Goal: Transaction & Acquisition: Purchase product/service

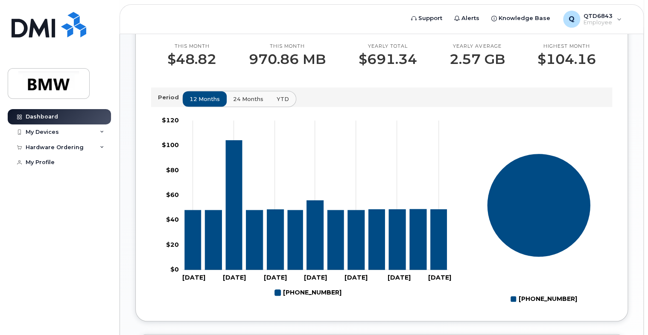
scroll to position [256, 0]
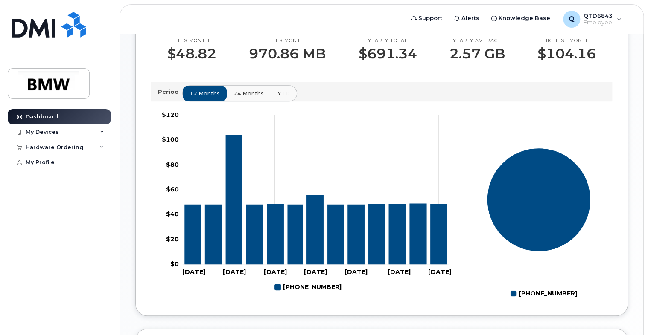
click at [257, 98] on span "24 months" at bounding box center [248, 94] width 30 height 8
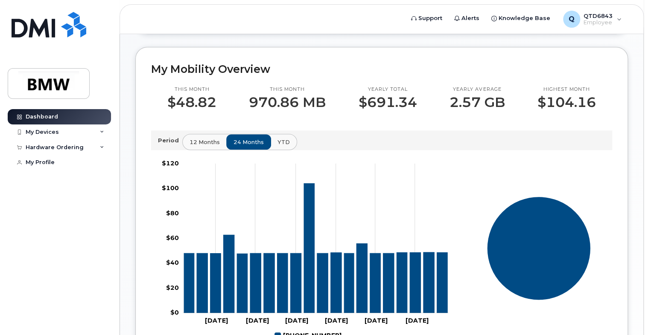
scroll to position [233, 0]
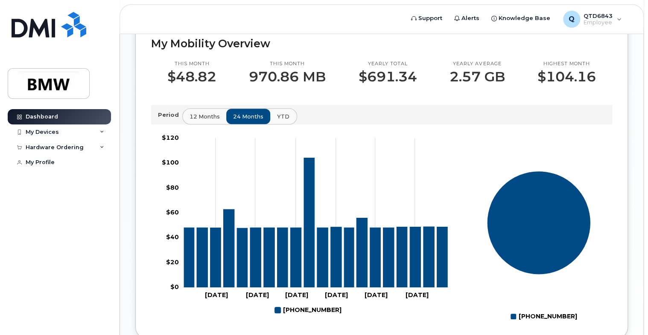
click at [287, 124] on button "YTD" at bounding box center [283, 116] width 27 height 15
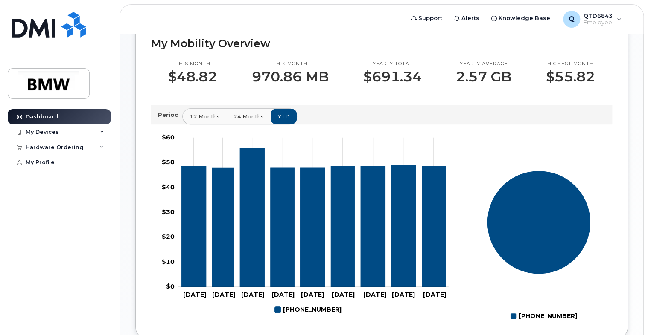
click at [250, 121] on span "24 months" at bounding box center [248, 117] width 30 height 8
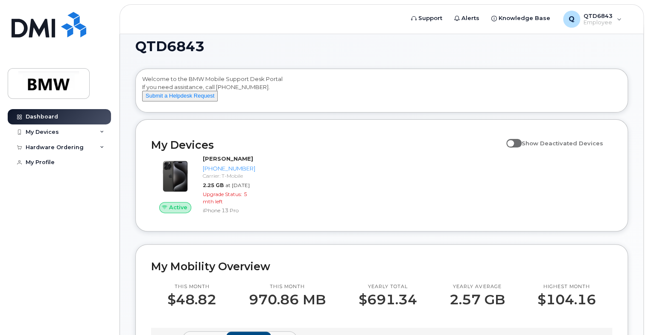
scroll to position [0, 0]
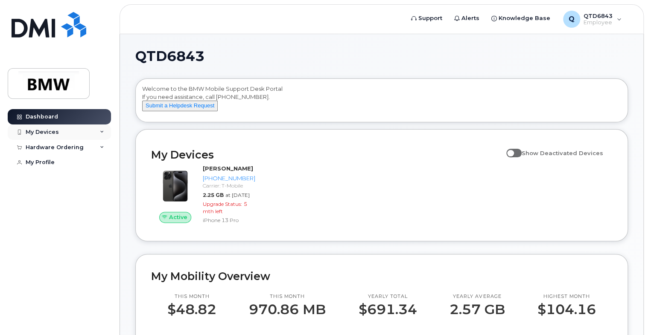
click at [96, 137] on div "My Devices" at bounding box center [59, 132] width 103 height 15
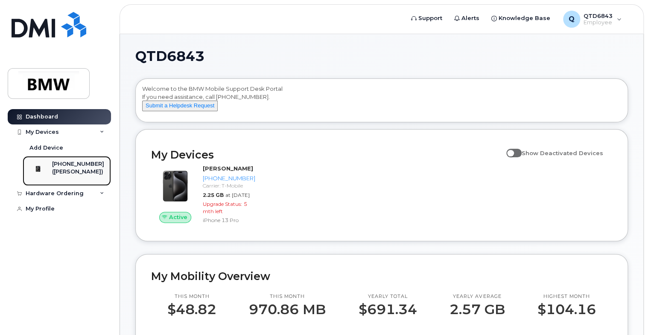
click at [85, 163] on div "[PHONE_NUMBER]" at bounding box center [78, 164] width 52 height 8
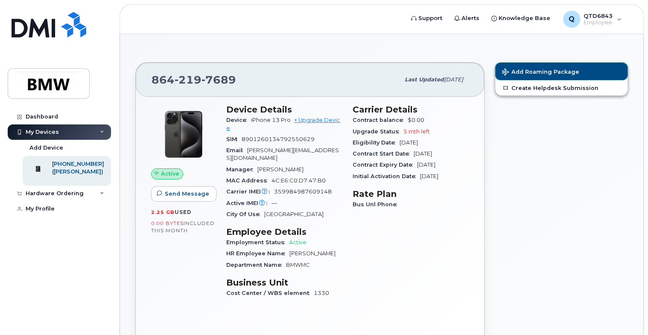
click at [544, 75] on span "Add Roaming Package" at bounding box center [540, 73] width 77 height 8
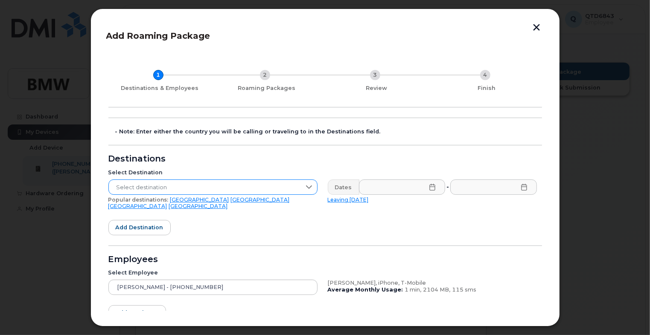
click at [210, 184] on span "Select destination" at bounding box center [205, 187] width 192 height 15
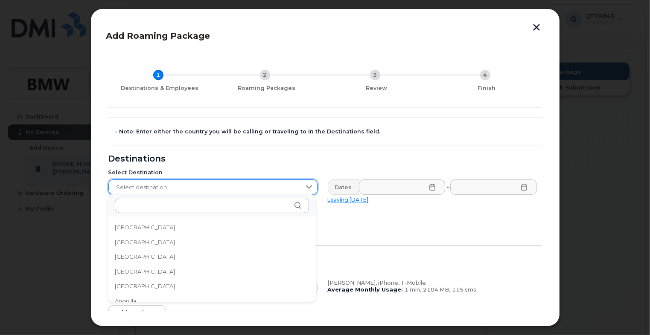
click at [210, 184] on span "Select destination" at bounding box center [205, 187] width 192 height 15
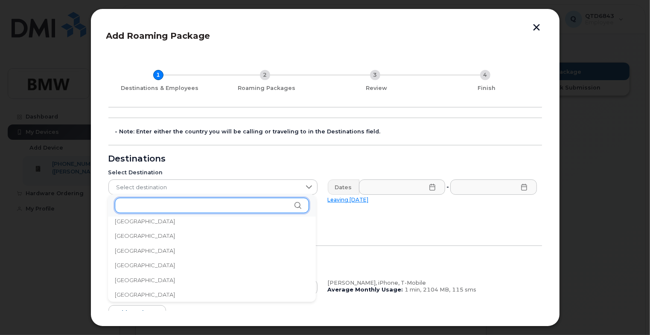
click at [177, 205] on input "text" at bounding box center [212, 205] width 194 height 15
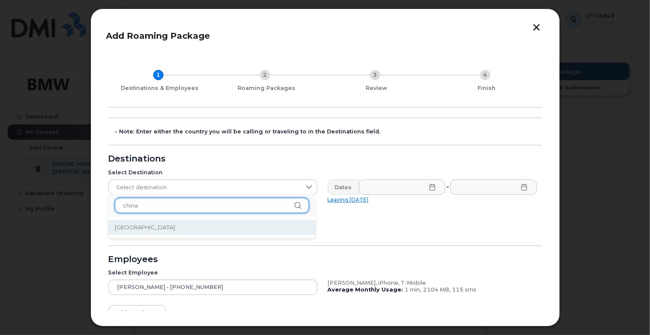
type input "china"
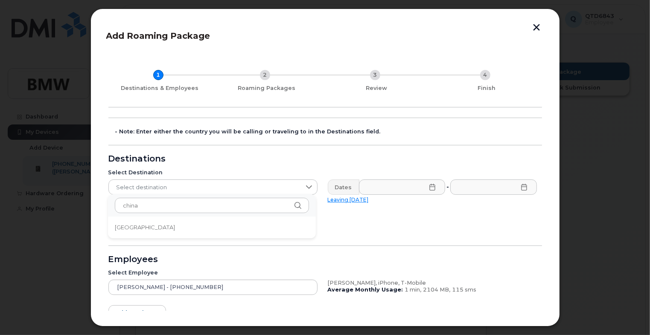
click at [126, 237] on ul "[GEOGRAPHIC_DATA]" at bounding box center [212, 228] width 208 height 22
drag, startPoint x: 135, startPoint y: 228, endPoint x: 148, endPoint y: 228, distance: 13.2
click at [138, 228] on li "[GEOGRAPHIC_DATA]" at bounding box center [212, 227] width 208 height 15
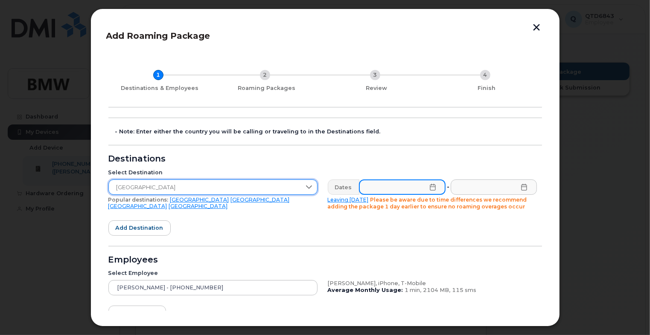
click at [423, 191] on input "text" at bounding box center [402, 187] width 87 height 15
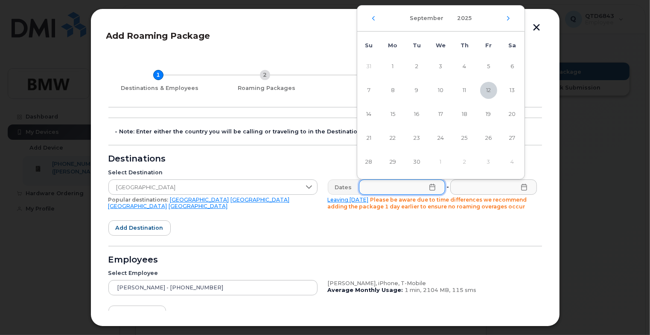
click at [505, 17] on div "September 2025" at bounding box center [440, 19] width 167 height 26
click at [507, 17] on icon "Next Month" at bounding box center [508, 18] width 5 height 7
click at [485, 86] on span "10" at bounding box center [488, 90] width 17 height 17
type input "10/10/2025"
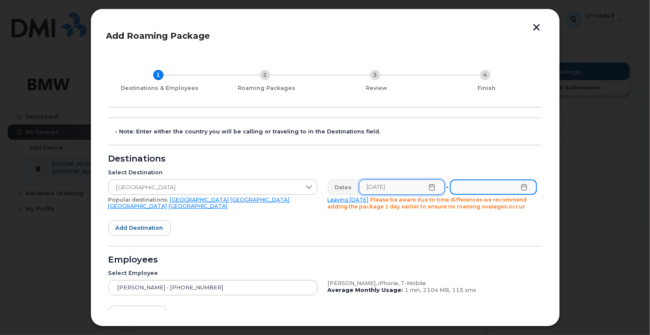
click at [476, 186] on input "text" at bounding box center [493, 187] width 87 height 15
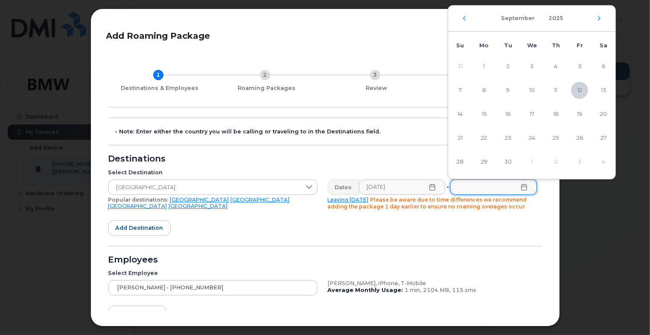
click at [596, 19] on div "September 2025" at bounding box center [531, 19] width 167 height 26
click at [604, 22] on div "September 2025" at bounding box center [531, 19] width 167 height 26
click at [602, 16] on div "September 2025" at bounding box center [531, 19] width 167 height 26
click at [601, 17] on icon "Next Month" at bounding box center [598, 18] width 5 height 7
click at [462, 138] on span "19" at bounding box center [459, 138] width 17 height 17
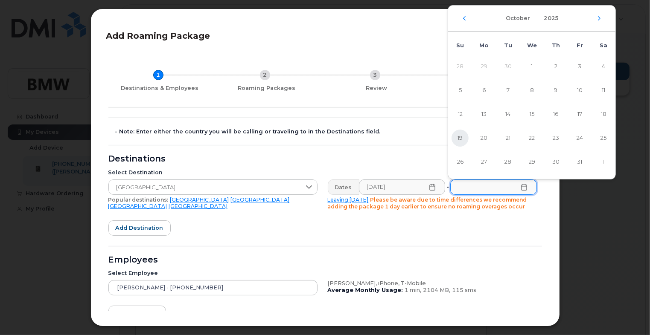
type input "10/19/2025"
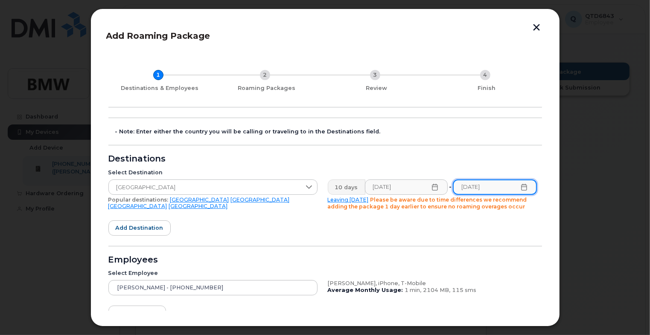
scroll to position [43, 0]
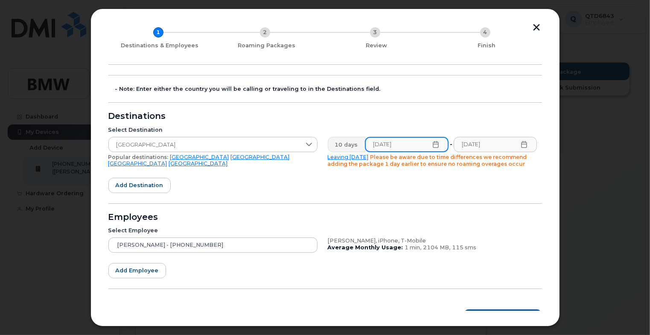
click at [433, 141] on icon at bounding box center [435, 144] width 7 height 7
click at [432, 143] on icon at bounding box center [435, 144] width 7 height 7
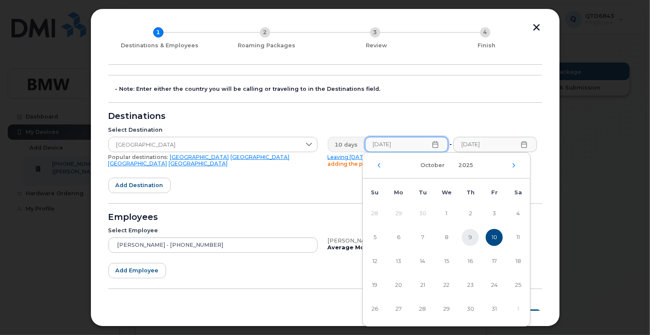
click at [471, 239] on span "9" at bounding box center [470, 237] width 17 height 17
type input "10/09/2025"
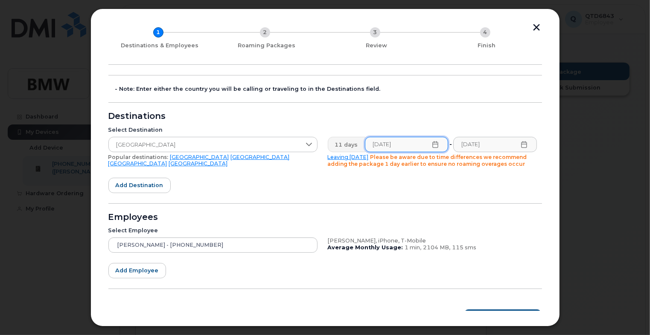
click at [406, 109] on form "- Note: Enter either the country you will be calling or traveling to in the Des…" at bounding box center [324, 200] width 433 height 250
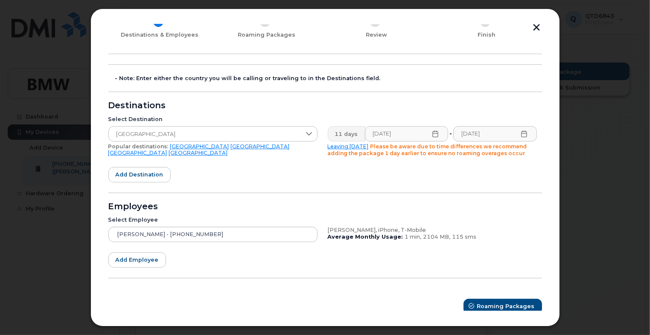
scroll to position [58, 0]
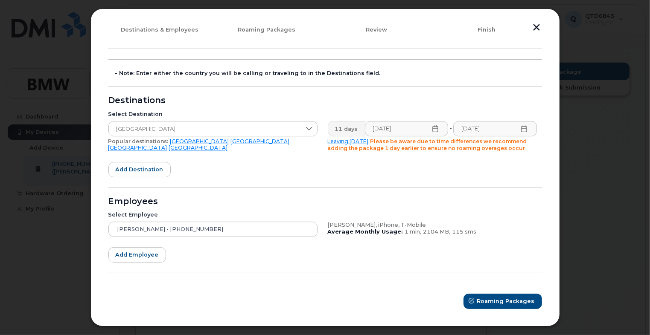
click at [523, 126] on icon at bounding box center [524, 128] width 7 height 7
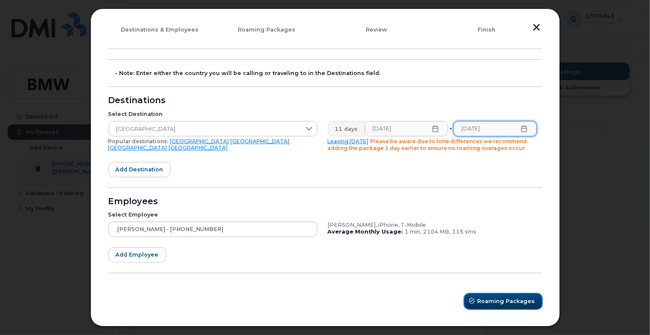
click at [492, 301] on span "Roaming Packages" at bounding box center [506, 301] width 58 height 8
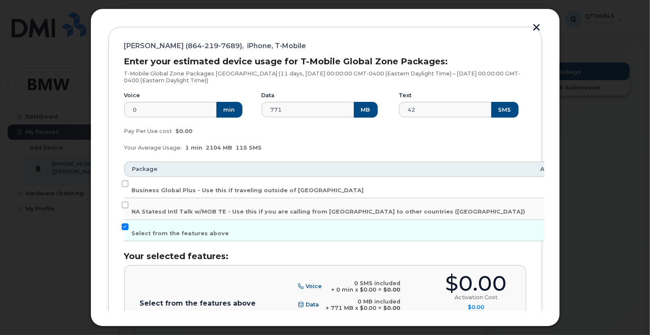
scroll to position [144, 0]
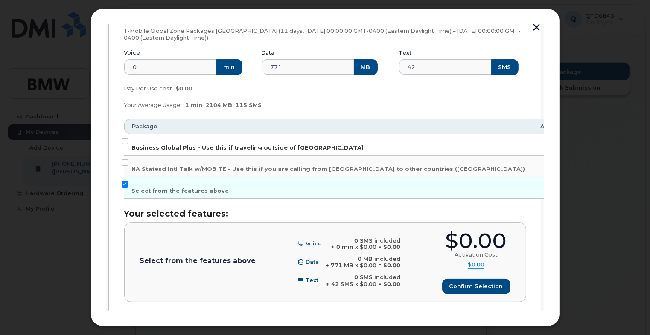
click at [178, 142] on label "Business Global Plus - Use this if traveling outside of North America" at bounding box center [248, 145] width 232 height 14
click at [128, 142] on input "Business Global Plus - Use this if traveling outside of North America" at bounding box center [125, 141] width 7 height 7
checkbox input "true"
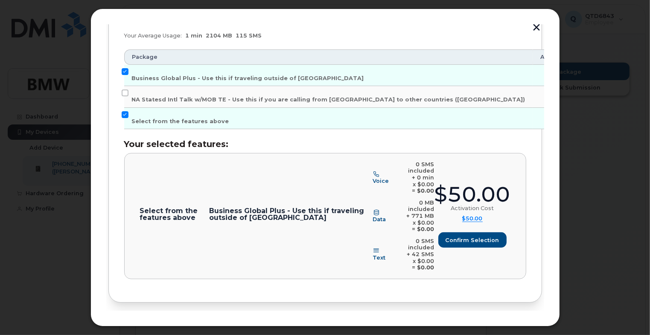
scroll to position [215, 0]
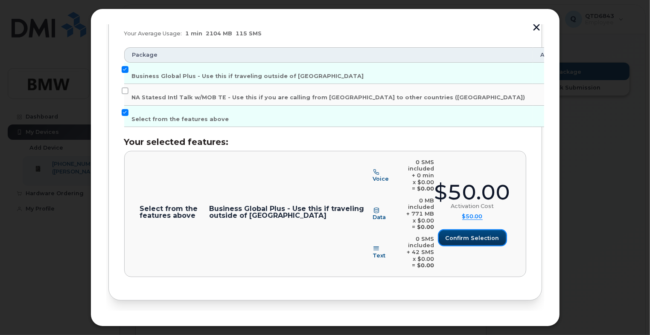
click at [470, 230] on button "Confirm selection" at bounding box center [472, 237] width 67 height 15
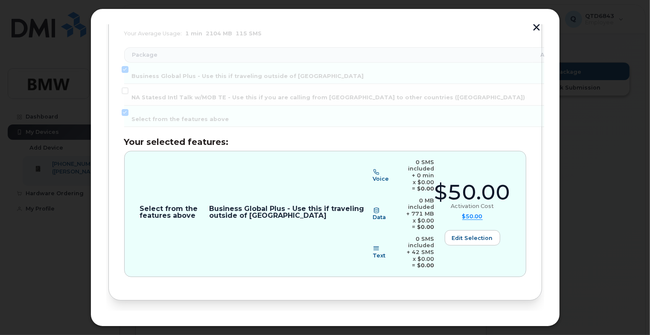
click at [509, 325] on span "Review" at bounding box center [517, 329] width 21 height 8
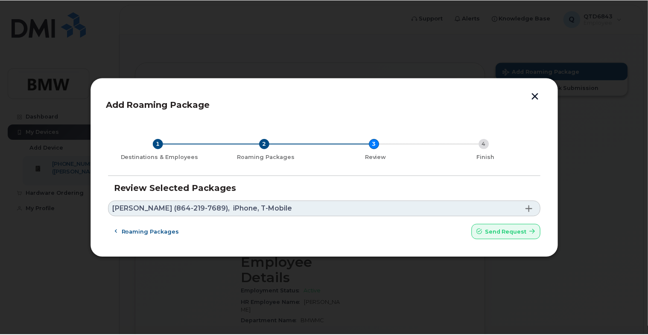
scroll to position [0, 0]
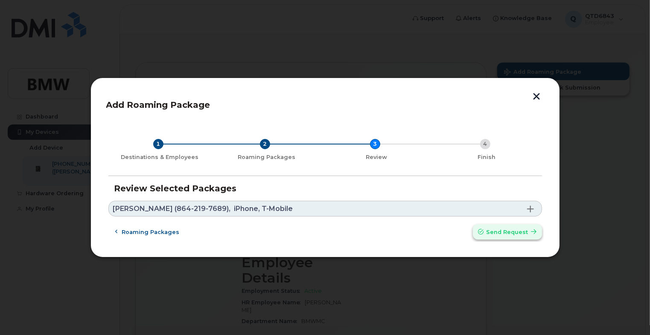
click at [493, 233] on span "Send request" at bounding box center [507, 232] width 42 height 8
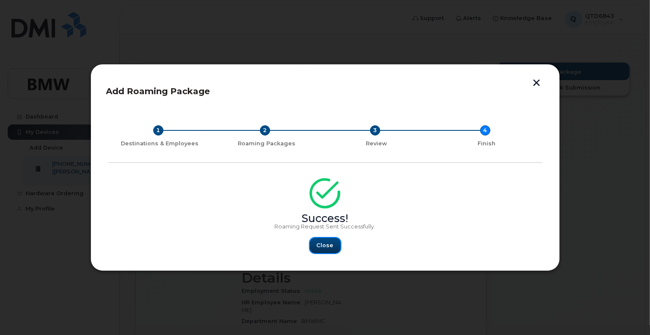
drag, startPoint x: 329, startPoint y: 247, endPoint x: 338, endPoint y: 205, distance: 43.5
click at [329, 246] on span "Close" at bounding box center [325, 245] width 17 height 8
